Goal: Find specific page/section: Find specific page/section

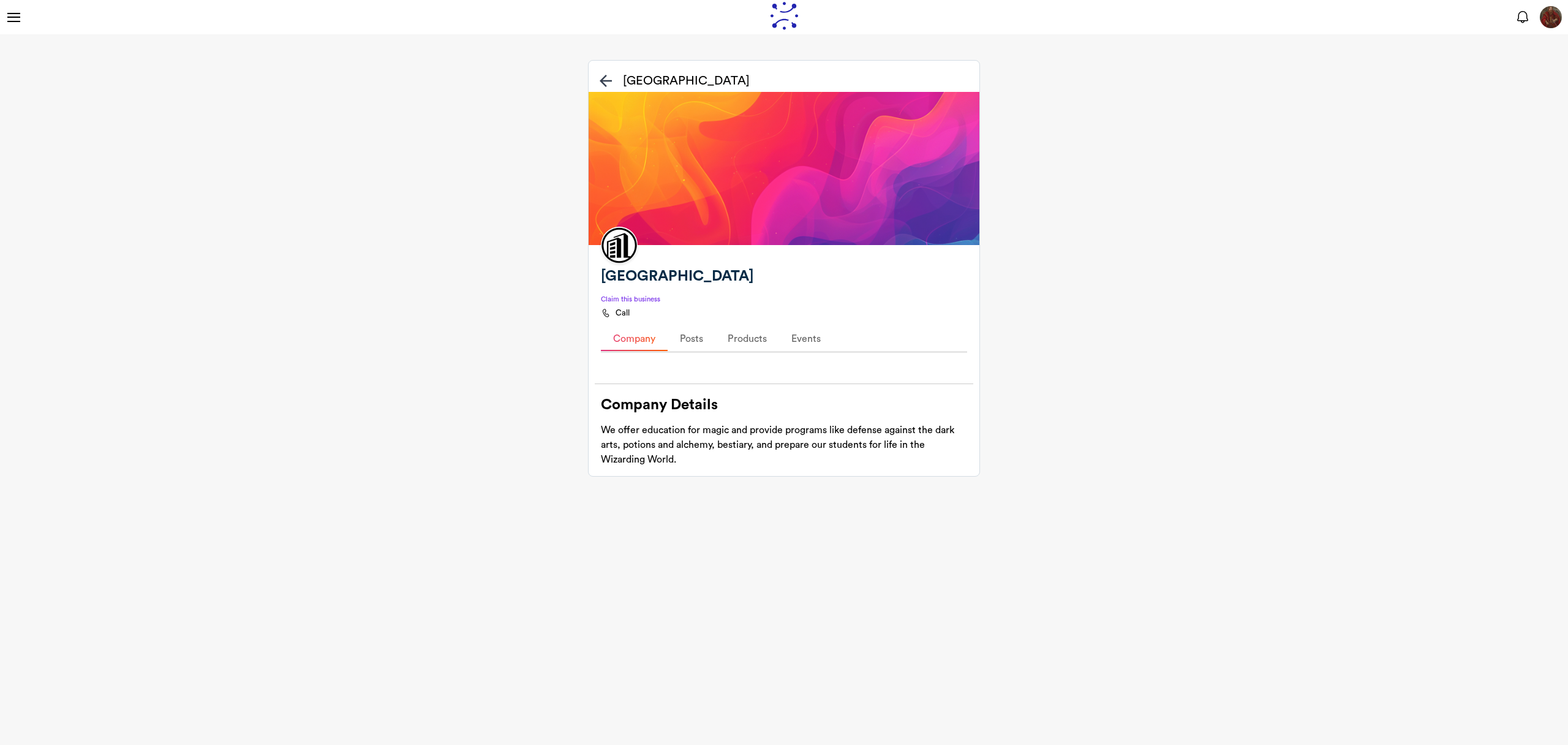
click at [432, 80] on business "Hogwarts School Hogwarts School Claim this business What is a hive trust score?…" at bounding box center [784, 268] width 1568 height 468
